Goal: Understand process/instructions: Learn how to perform a task or action

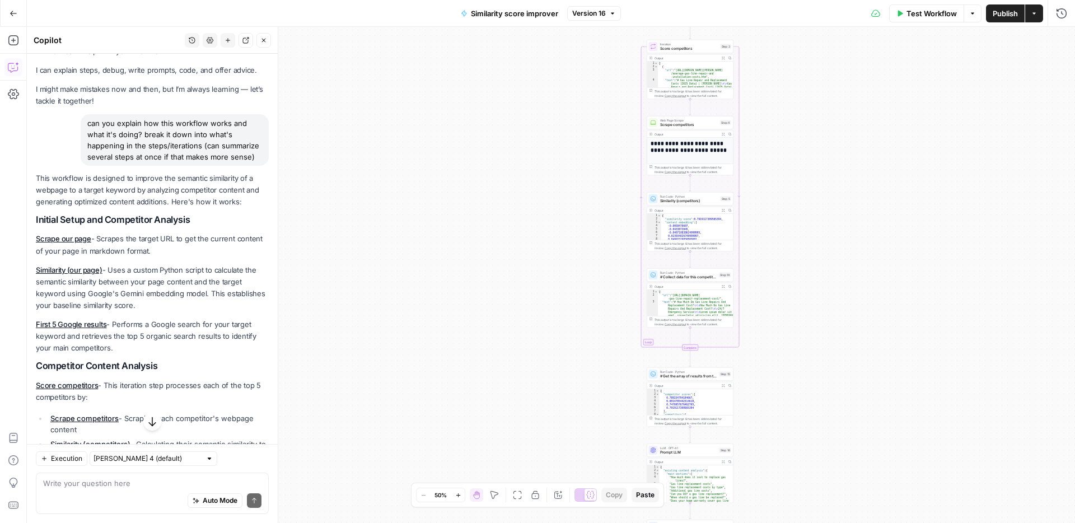
scroll to position [18, 0]
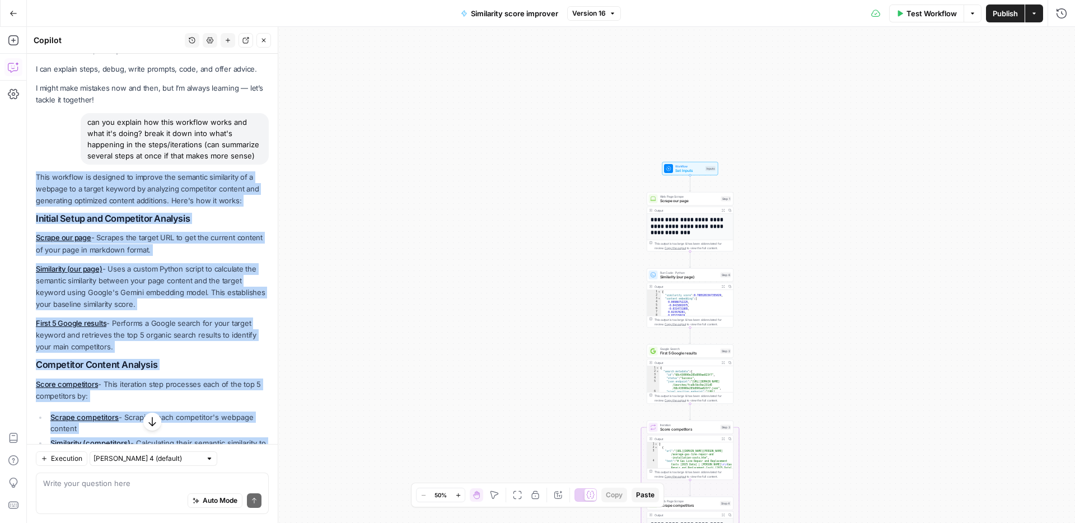
drag, startPoint x: 233, startPoint y: 413, endPoint x: 36, endPoint y: 180, distance: 305.5
copy div "This workflow is designed to improve the semantic similarity of a webpage to a …"
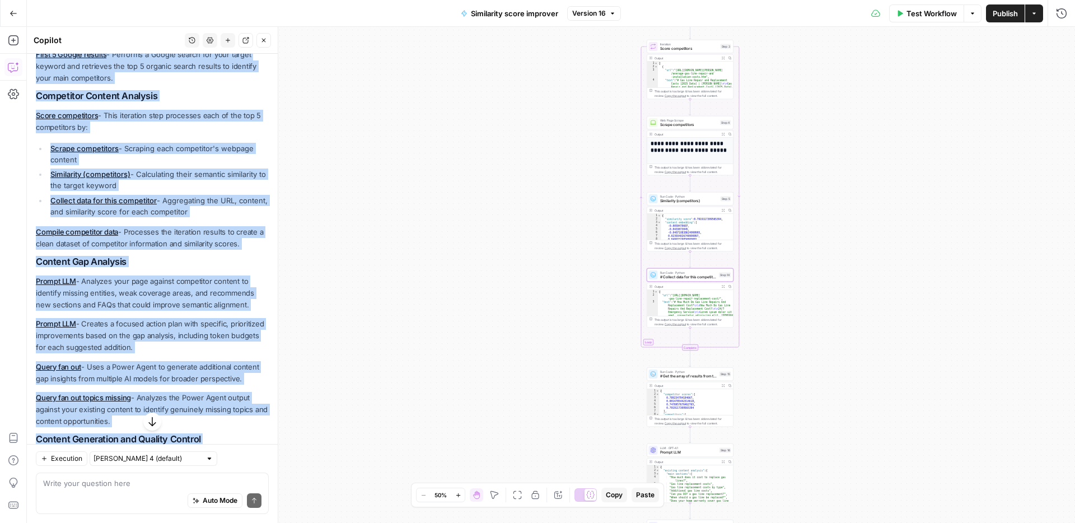
scroll to position [300, 0]
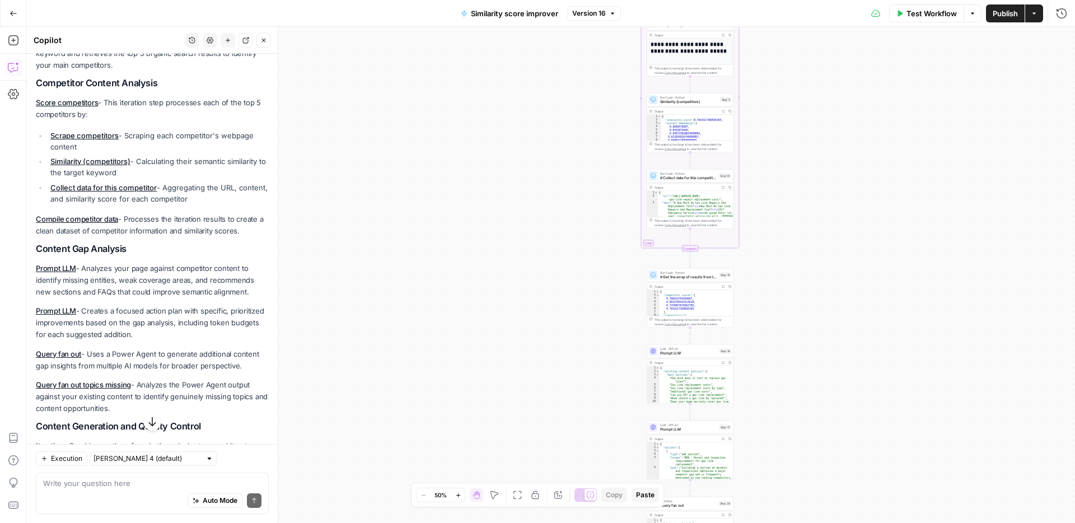
click at [195, 408] on p "Query fan out topics missing - Analyzes the Power Agent output against your exi…" at bounding box center [152, 396] width 233 height 35
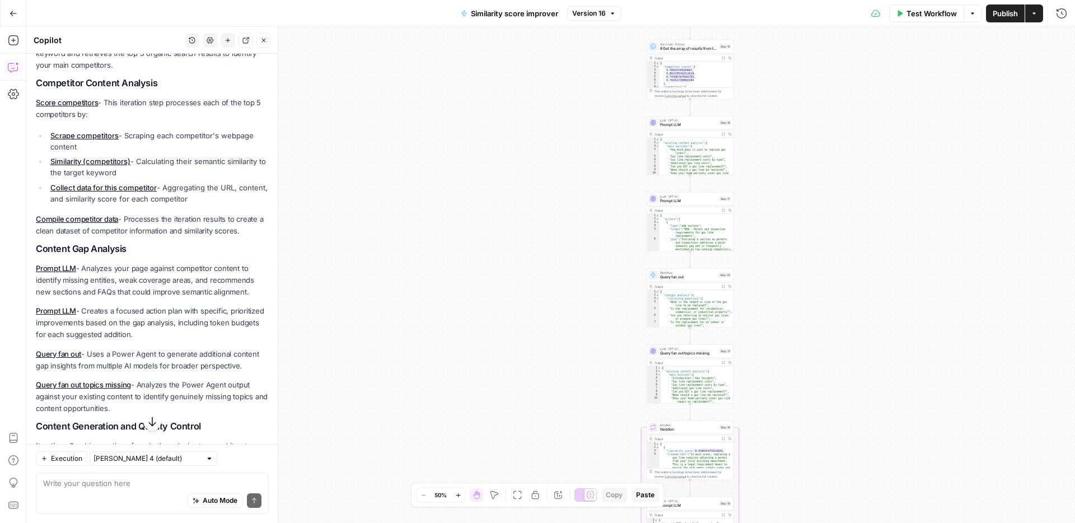
drag, startPoint x: 165, startPoint y: 409, endPoint x: 35, endPoint y: 354, distance: 141.3
click at [35, 354] on div "Hi! How can I help with your workflow? I can explain steps, debug, write prompt…" at bounding box center [152, 342] width 251 height 1176
copy div "Query fan out - Uses a Power Agent to generate additional content gap insights …"
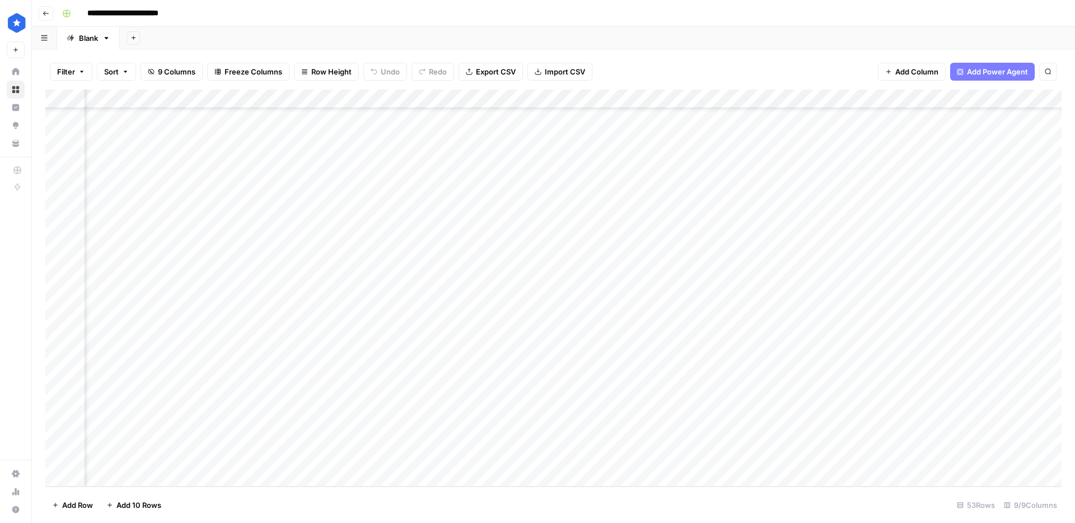
scroll to position [649, 224]
